Goal: Task Accomplishment & Management: Use online tool/utility

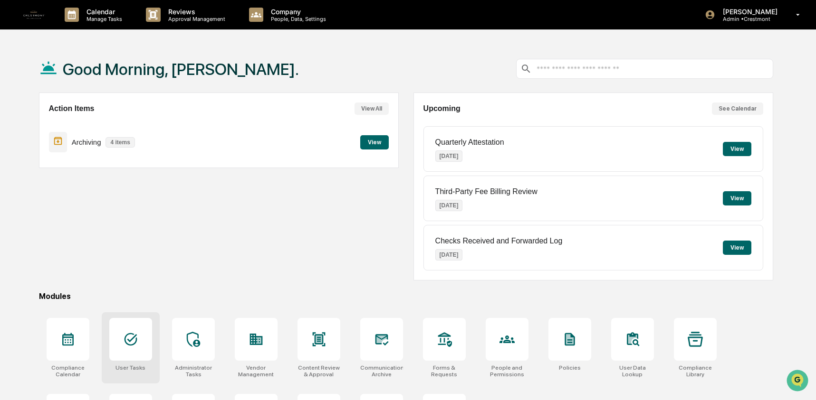
click at [133, 335] on icon at bounding box center [130, 339] width 15 height 15
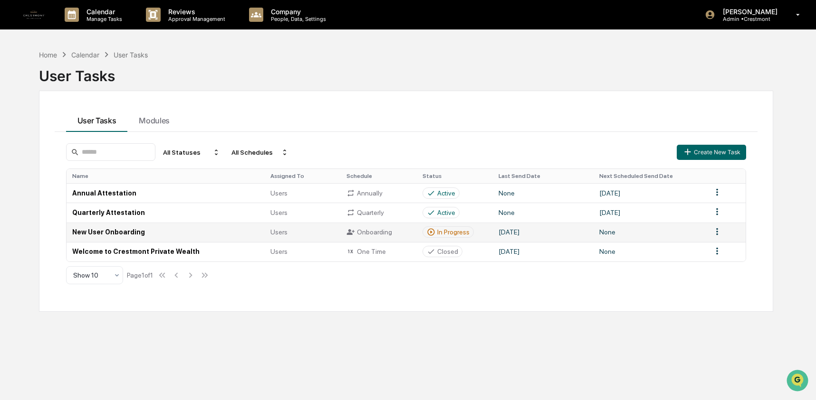
click at [133, 239] on td "New User Onboarding" at bounding box center [165, 232] width 199 height 19
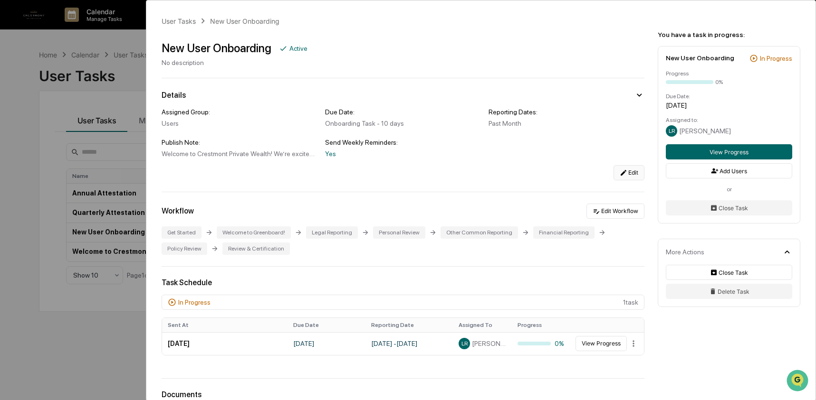
click at [626, 179] on button "Edit" at bounding box center [628, 172] width 31 height 15
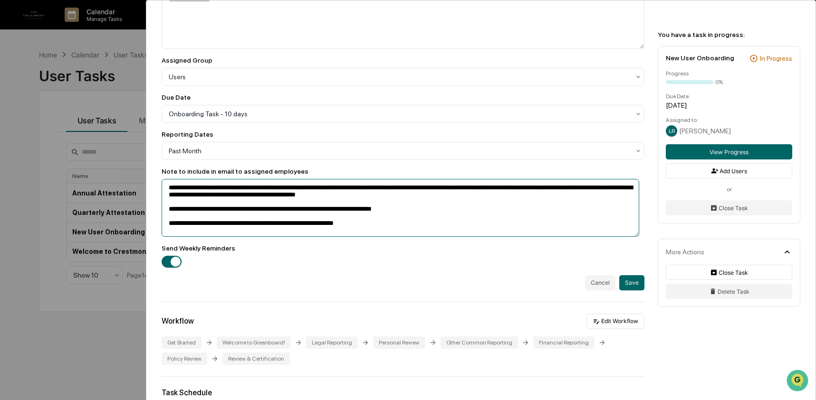
scroll to position [1, 0]
drag, startPoint x: 414, startPoint y: 190, endPoint x: 443, endPoint y: 233, distance: 51.4
click at [443, 233] on textarea "**********" at bounding box center [399, 208] width 477 height 58
